Goal: Use online tool/utility: Utilize a website feature to perform a specific function

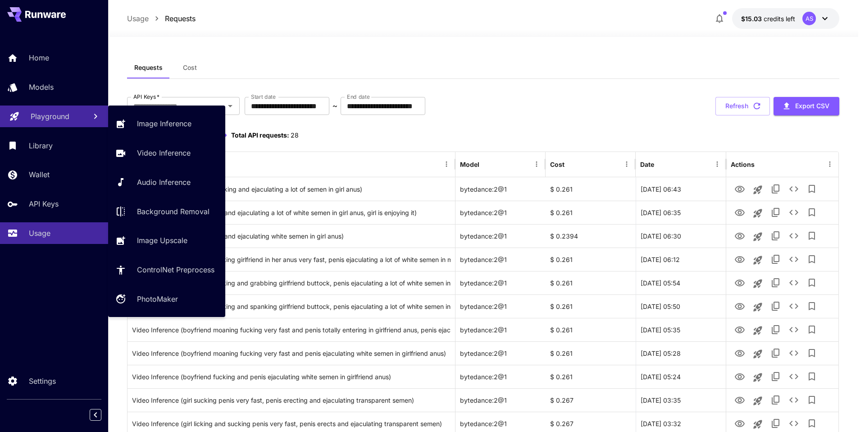
click at [67, 119] on p "Playground" at bounding box center [50, 116] width 39 height 11
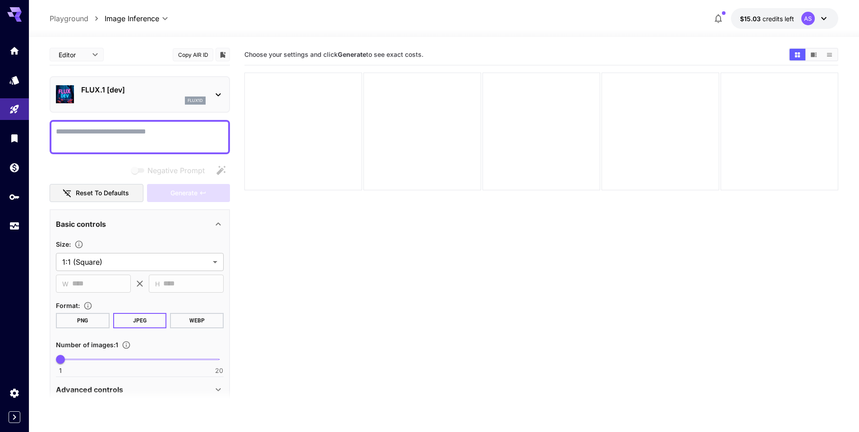
click at [136, 96] on div "FLUX.1 [dev] flux1d" at bounding box center [143, 94] width 124 height 20
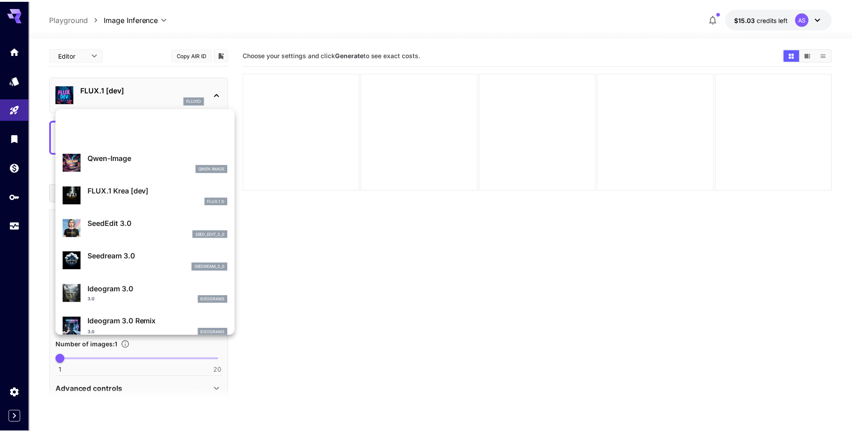
scroll to position [181, 0]
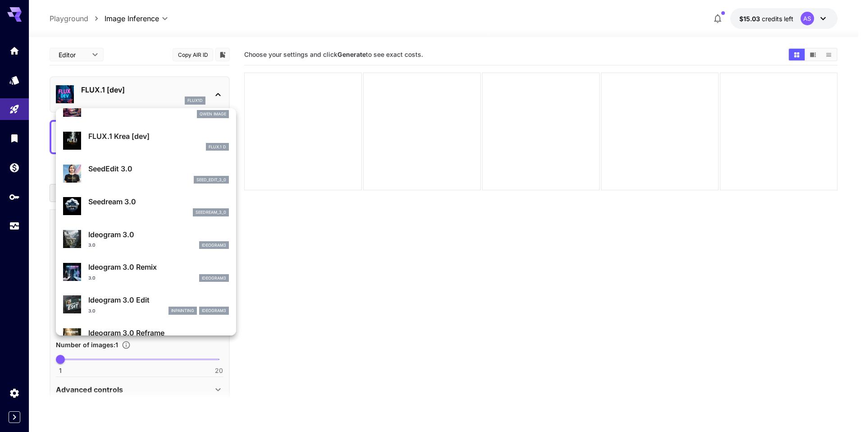
click at [17, 52] on div at bounding box center [432, 216] width 865 height 432
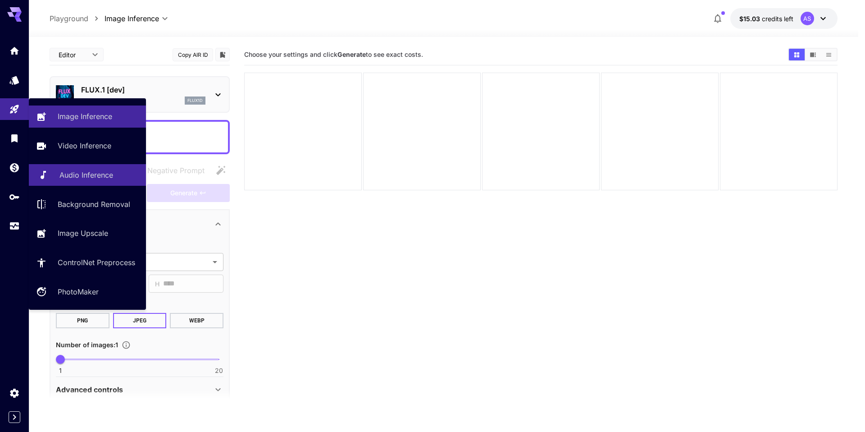
click at [49, 172] on link "Audio Inference" at bounding box center [87, 175] width 117 height 22
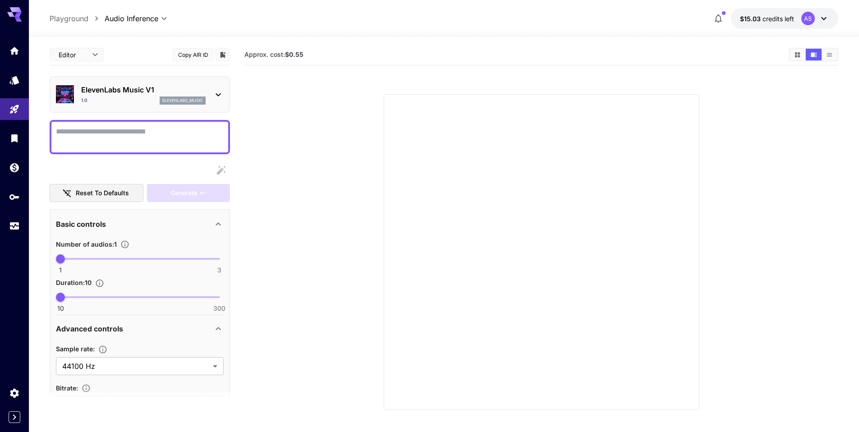
click at [209, 99] on div "ElevenLabs Music V1 1.0 elevenlabs_music" at bounding box center [140, 94] width 168 height 27
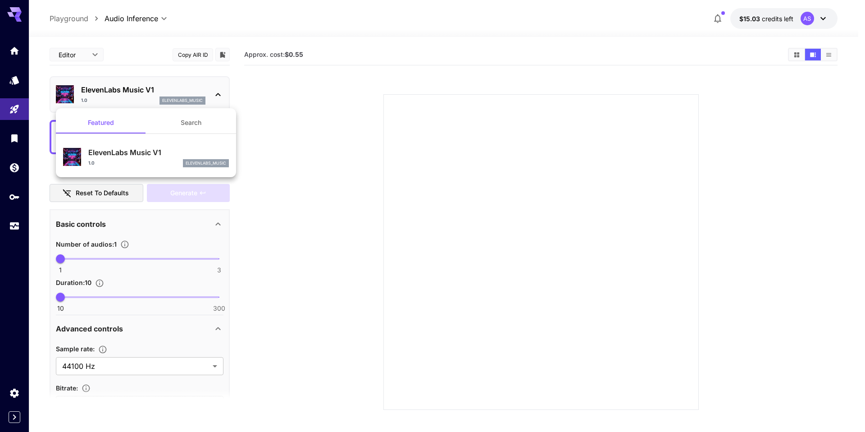
click at [209, 99] on div at bounding box center [432, 216] width 865 height 432
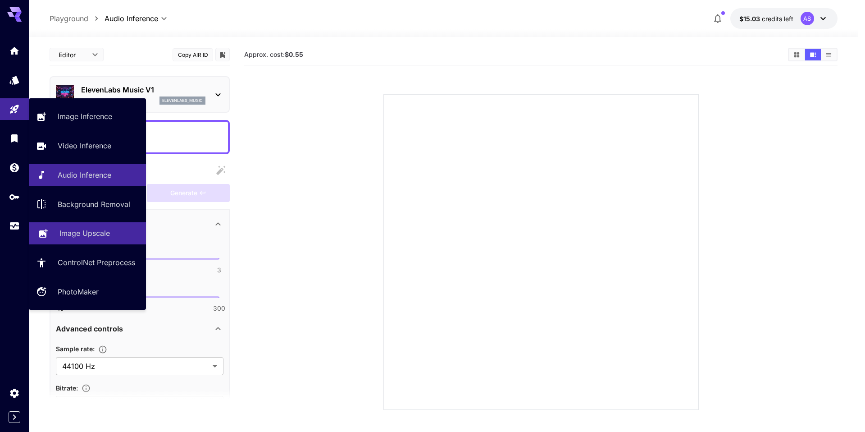
click at [71, 234] on p "Image Upscale" at bounding box center [84, 233] width 50 height 11
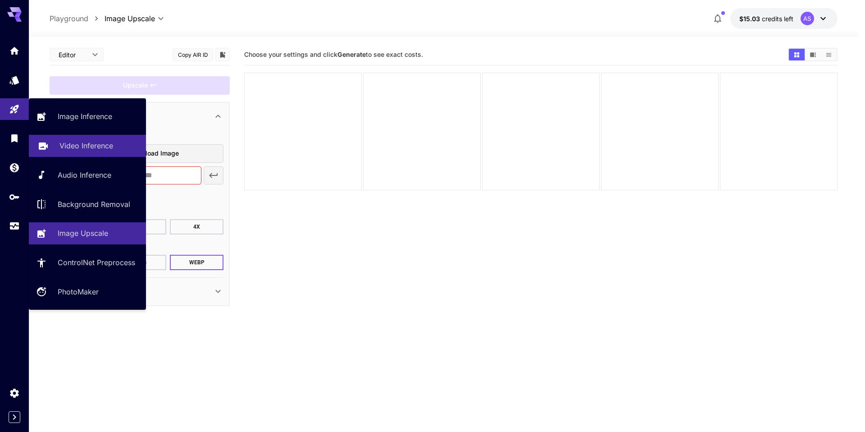
click at [58, 149] on link "Video Inference" at bounding box center [87, 146] width 117 height 22
type input "**********"
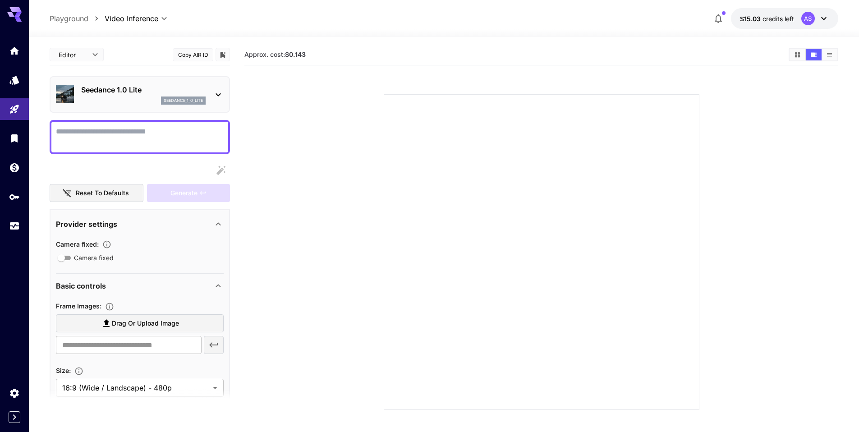
click at [215, 96] on icon at bounding box center [218, 94] width 11 height 11
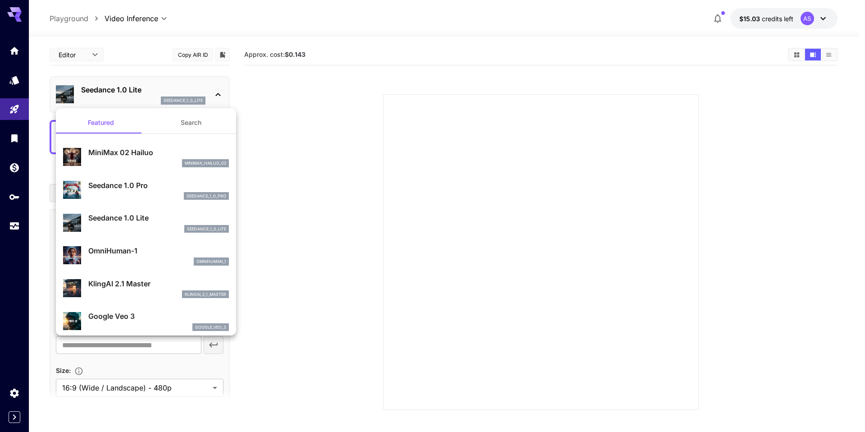
click at [156, 188] on p "Seedance 1.0 Pro" at bounding box center [158, 185] width 141 height 11
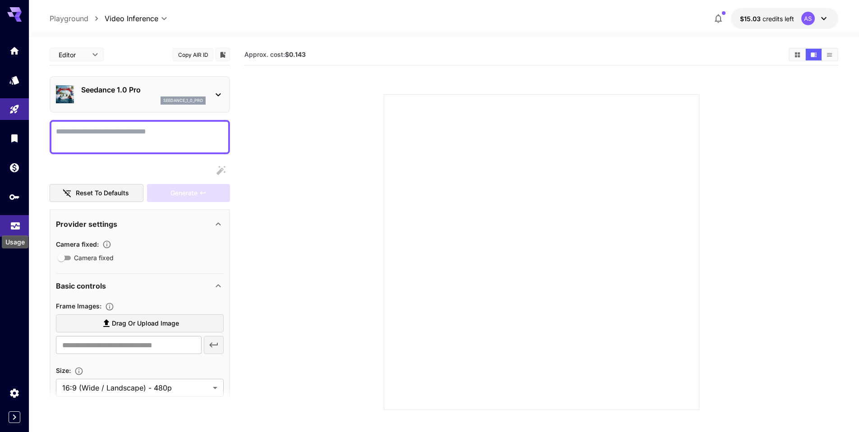
click at [12, 227] on icon "Usage" at bounding box center [15, 225] width 9 height 5
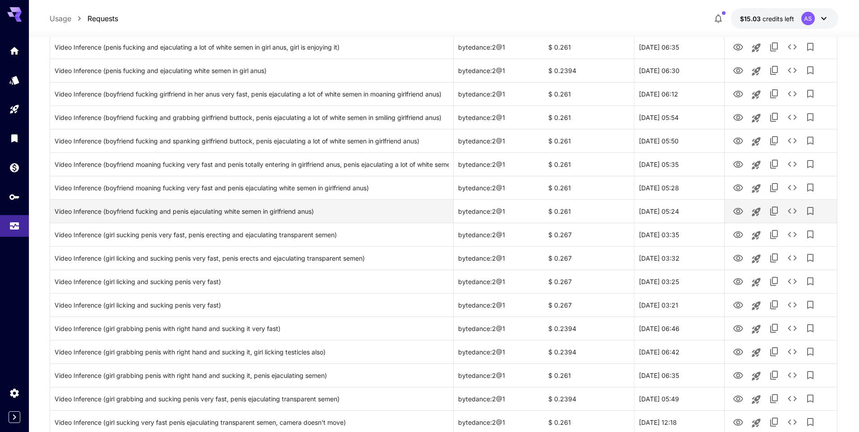
scroll to position [180, 0]
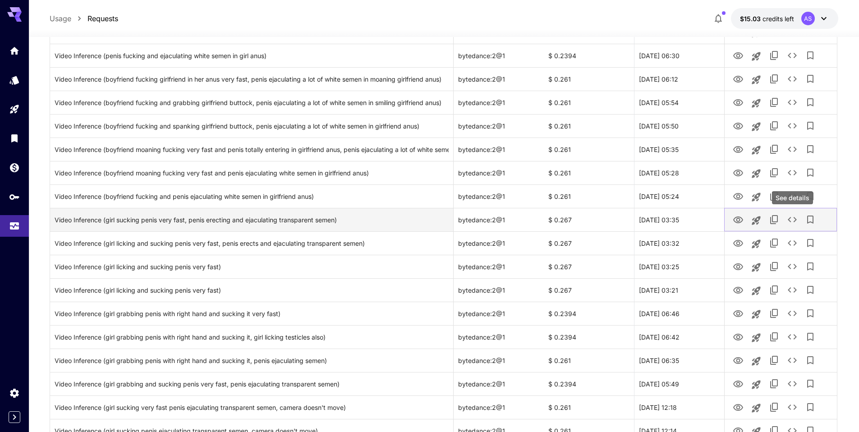
click at [790, 218] on icon "See details" at bounding box center [791, 219] width 9 height 5
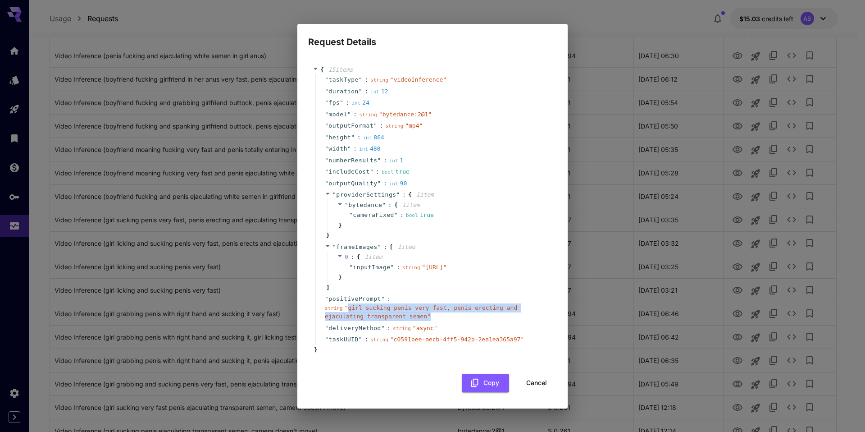
drag, startPoint x: 346, startPoint y: 317, endPoint x: 423, endPoint y: 323, distance: 77.3
click at [423, 321] on div "string " girl sucking penis very fast, penis erecting and ejaculating transpare…" at bounding box center [436, 312] width 223 height 18
copy span "girl sucking penis very fast, penis erecting and ejaculating transparent semen ""
click at [538, 391] on button "Cancel" at bounding box center [537, 383] width 41 height 18
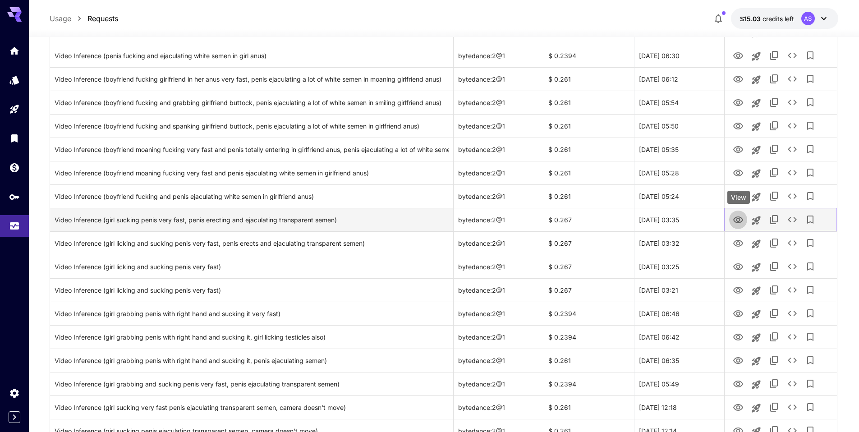
click at [736, 219] on icon "View" at bounding box center [738, 219] width 10 height 7
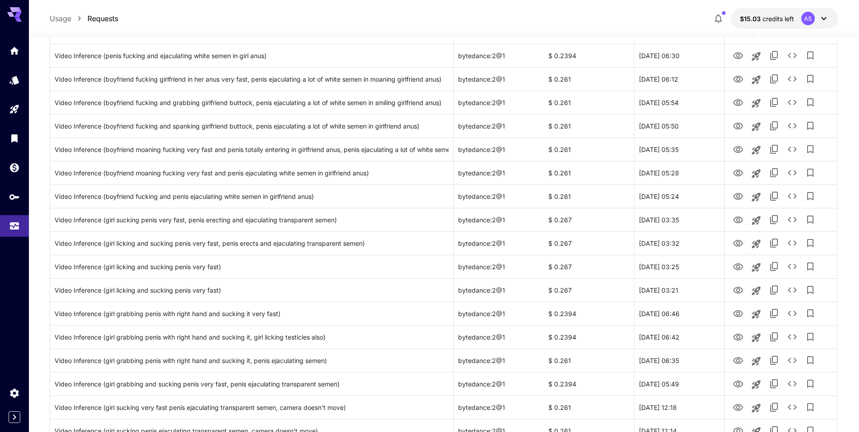
click at [15, 20] on icon at bounding box center [14, 14] width 14 height 14
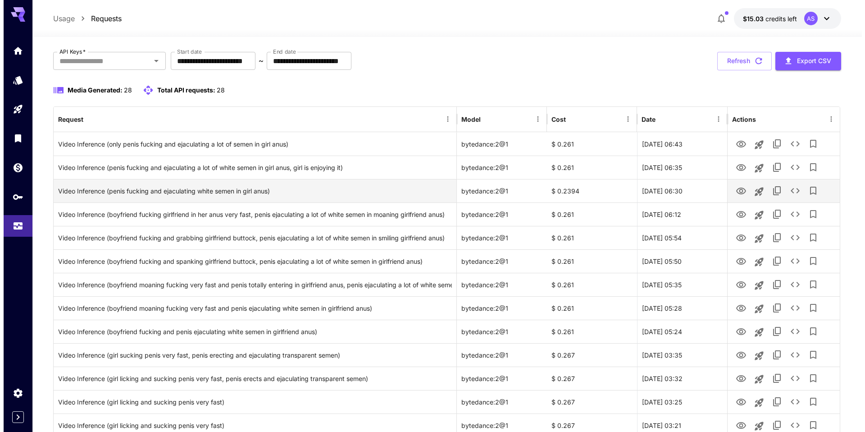
scroll to position [0, 0]
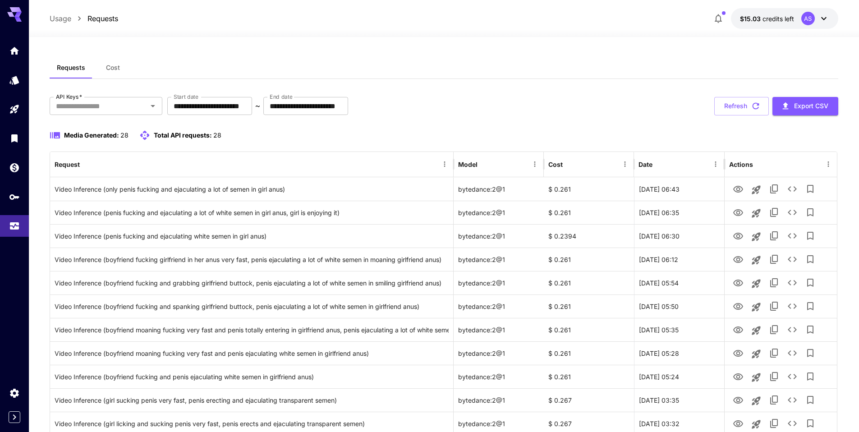
click at [819, 22] on icon at bounding box center [823, 18] width 11 height 11
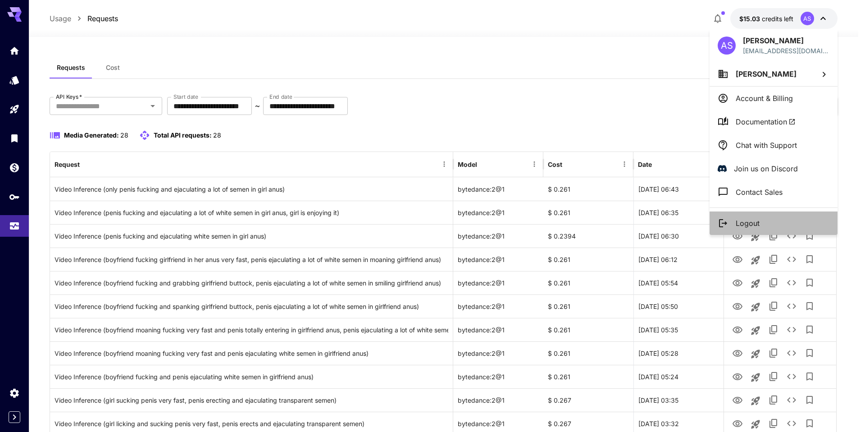
click at [769, 228] on li "Logout" at bounding box center [774, 222] width 128 height 23
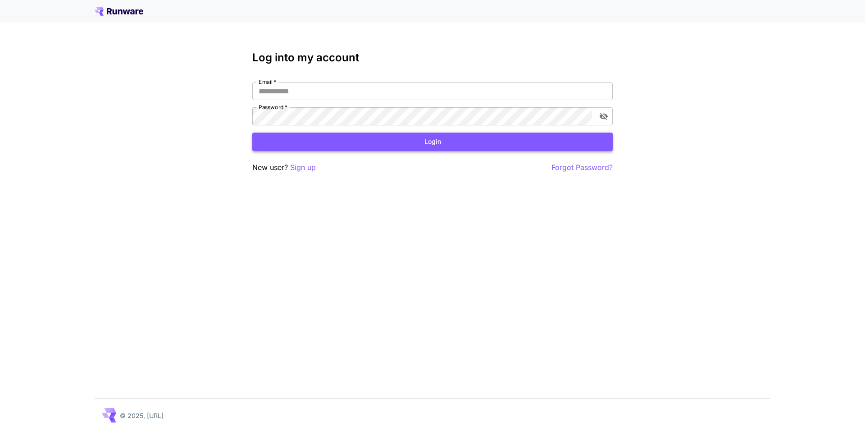
type input "**********"
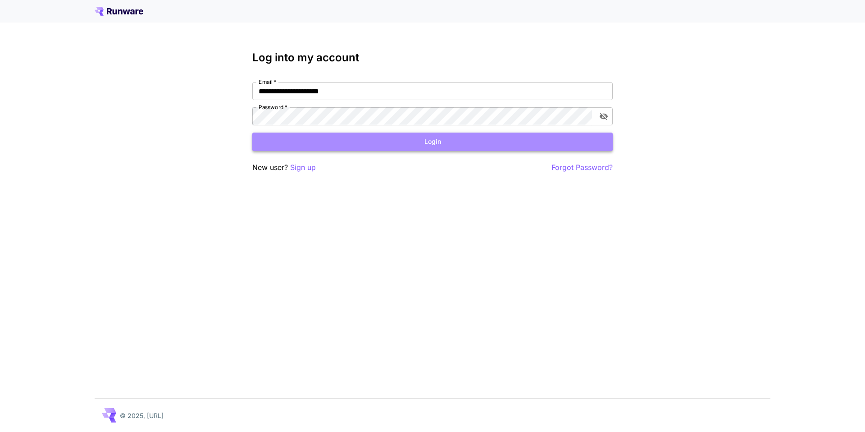
click at [399, 47] on button "Login" at bounding box center [432, 142] width 361 height 18
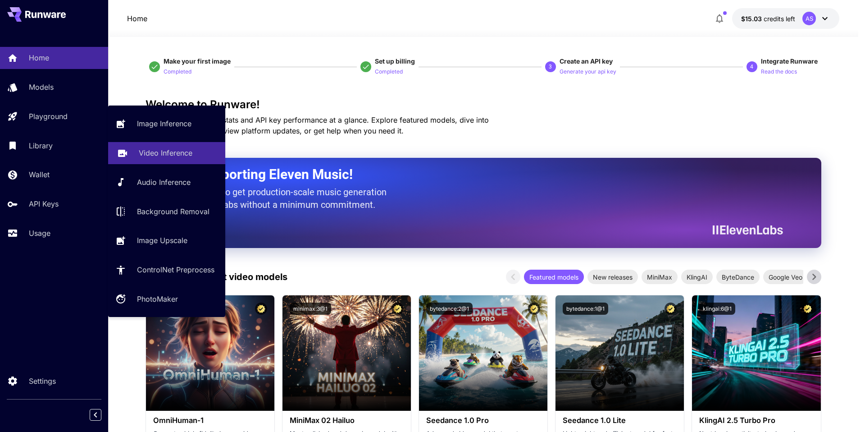
click at [132, 47] on link "Video Inference" at bounding box center [166, 153] width 117 height 22
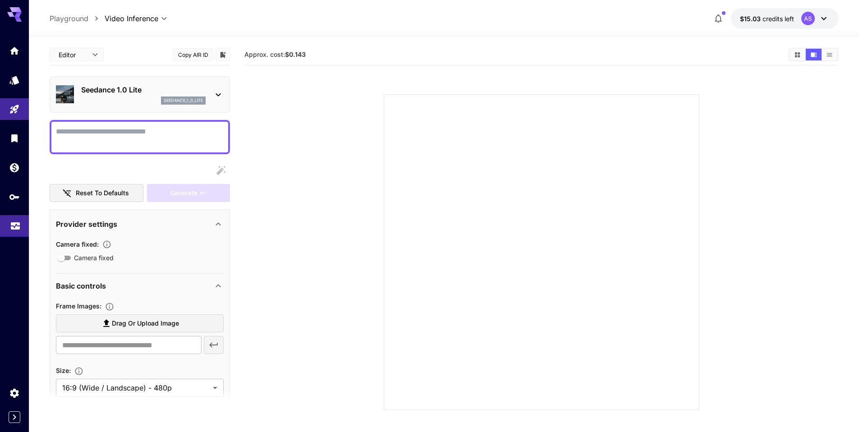
click at [18, 47] on icon "Usage" at bounding box center [15, 223] width 11 height 11
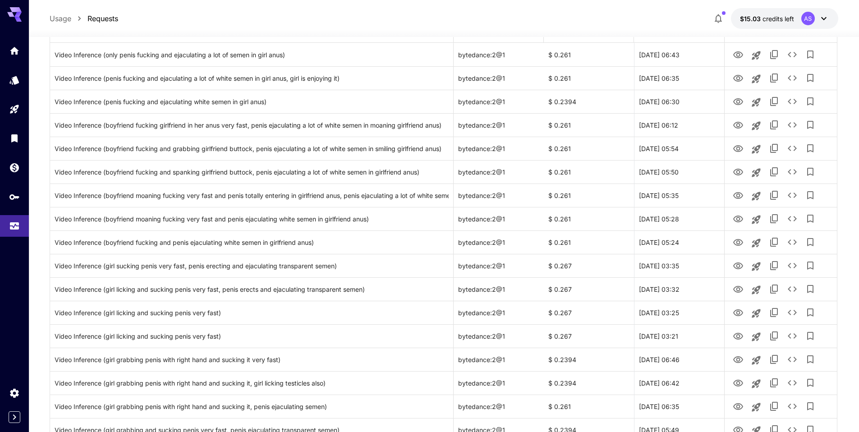
scroll to position [135, 0]
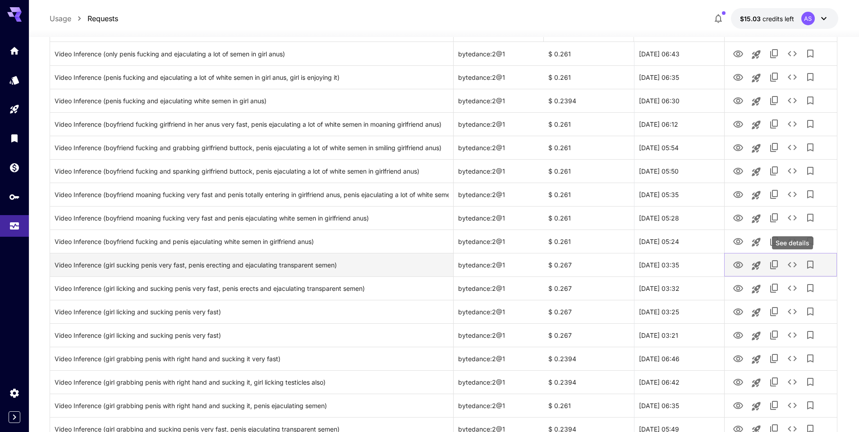
click at [399, 47] on icon "See details" at bounding box center [792, 264] width 11 height 11
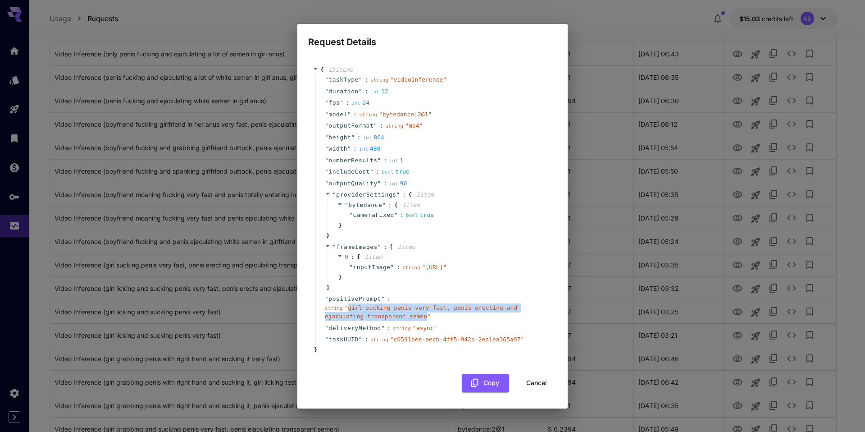
drag, startPoint x: 347, startPoint y: 318, endPoint x: 378, endPoint y: 328, distance: 32.5
click at [378, 47] on span "" girl sucking penis very fast, penis erecting and ejaculating transparent seme…" at bounding box center [421, 312] width 192 height 16
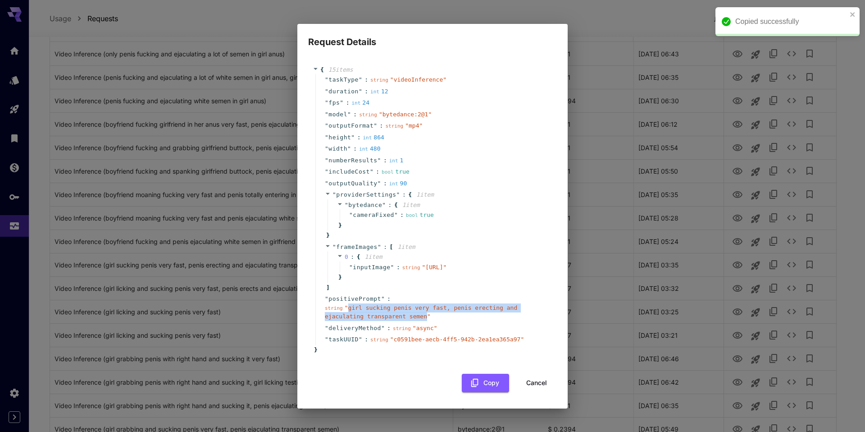
copy span "girl sucking penis very fast, penis erecting and ejaculating transparent semen"
click at [399, 47] on button "Cancel" at bounding box center [537, 383] width 41 height 18
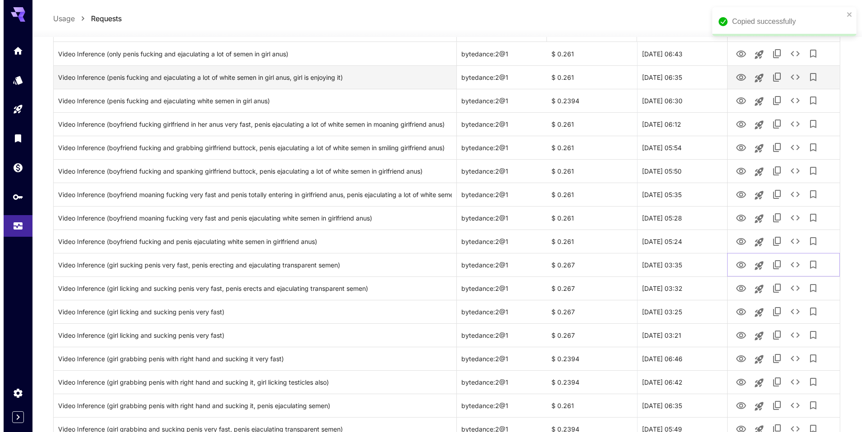
scroll to position [0, 0]
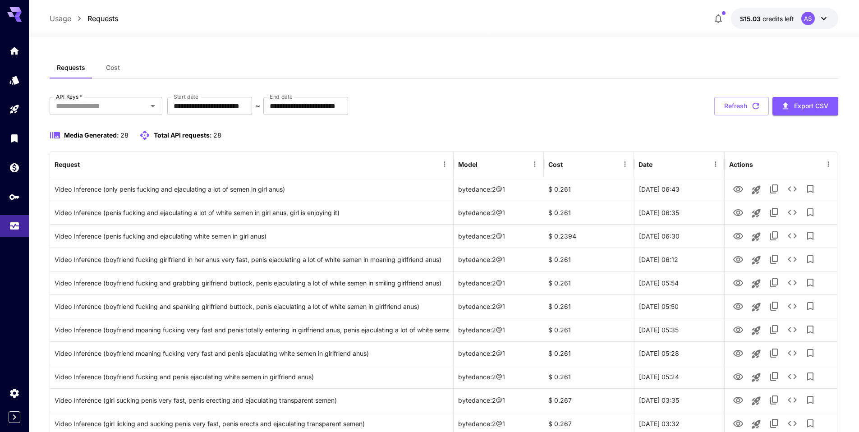
click at [399, 18] on icon at bounding box center [823, 18] width 5 height 3
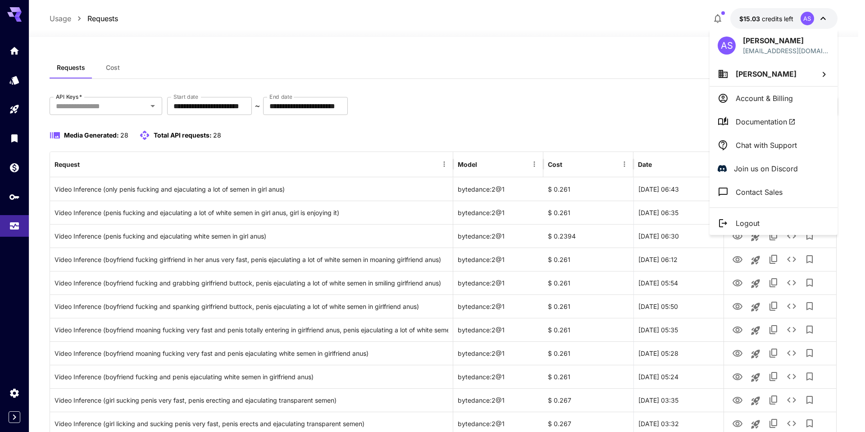
click at [399, 47] on li "Logout" at bounding box center [774, 222] width 128 height 23
